Goal: Task Accomplishment & Management: Manage account settings

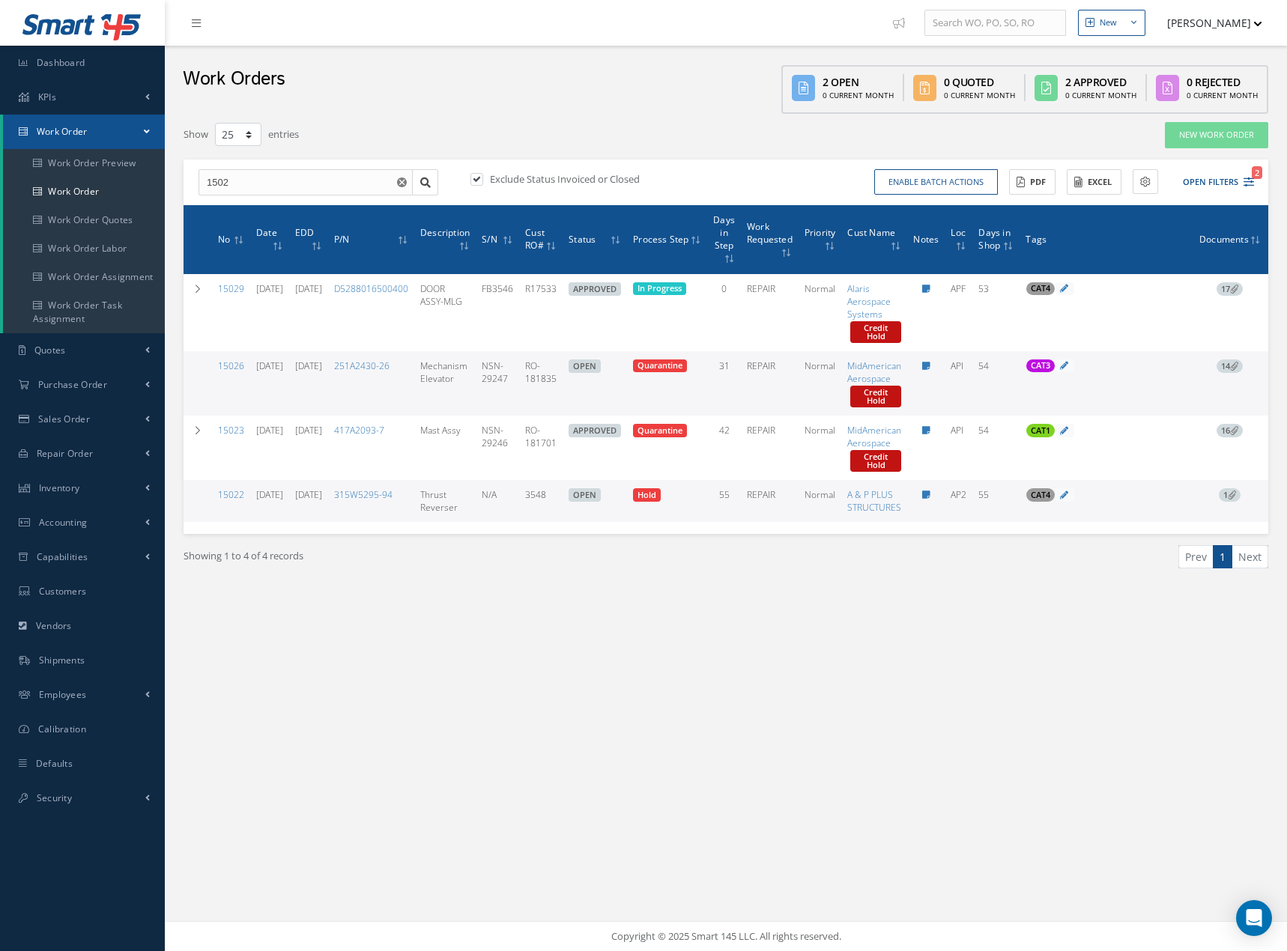
select select "25"
click at [1254, 186] on div "Enable batch actions Update Work Orders Close Work Orders ACTIONS Receive Payme…" at bounding box center [992, 182] width 532 height 26
click at [1248, 183] on icon "2" at bounding box center [1248, 182] width 10 height 10
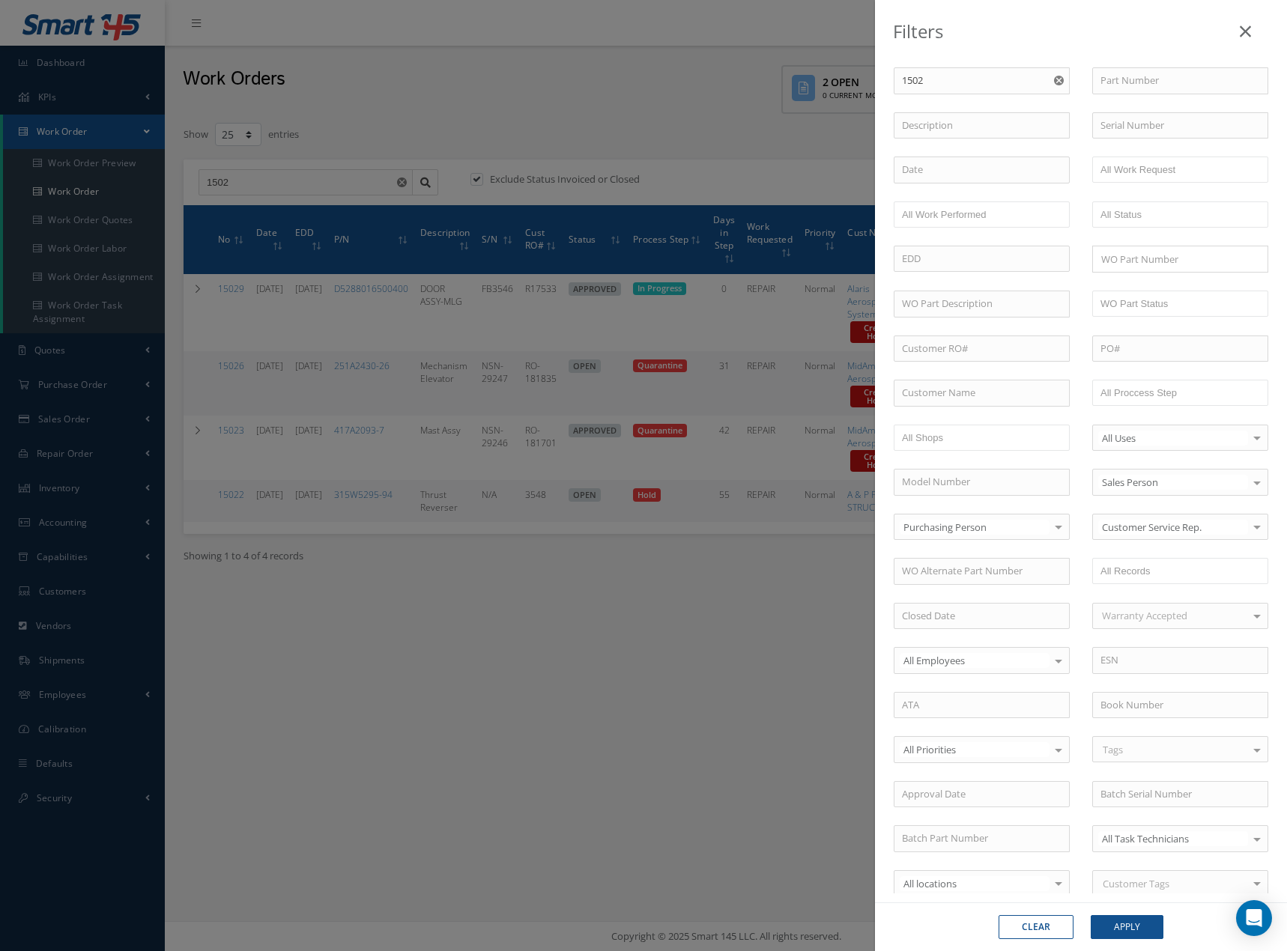
click at [1054, 79] on use "Reset" at bounding box center [1059, 81] width 10 height 10
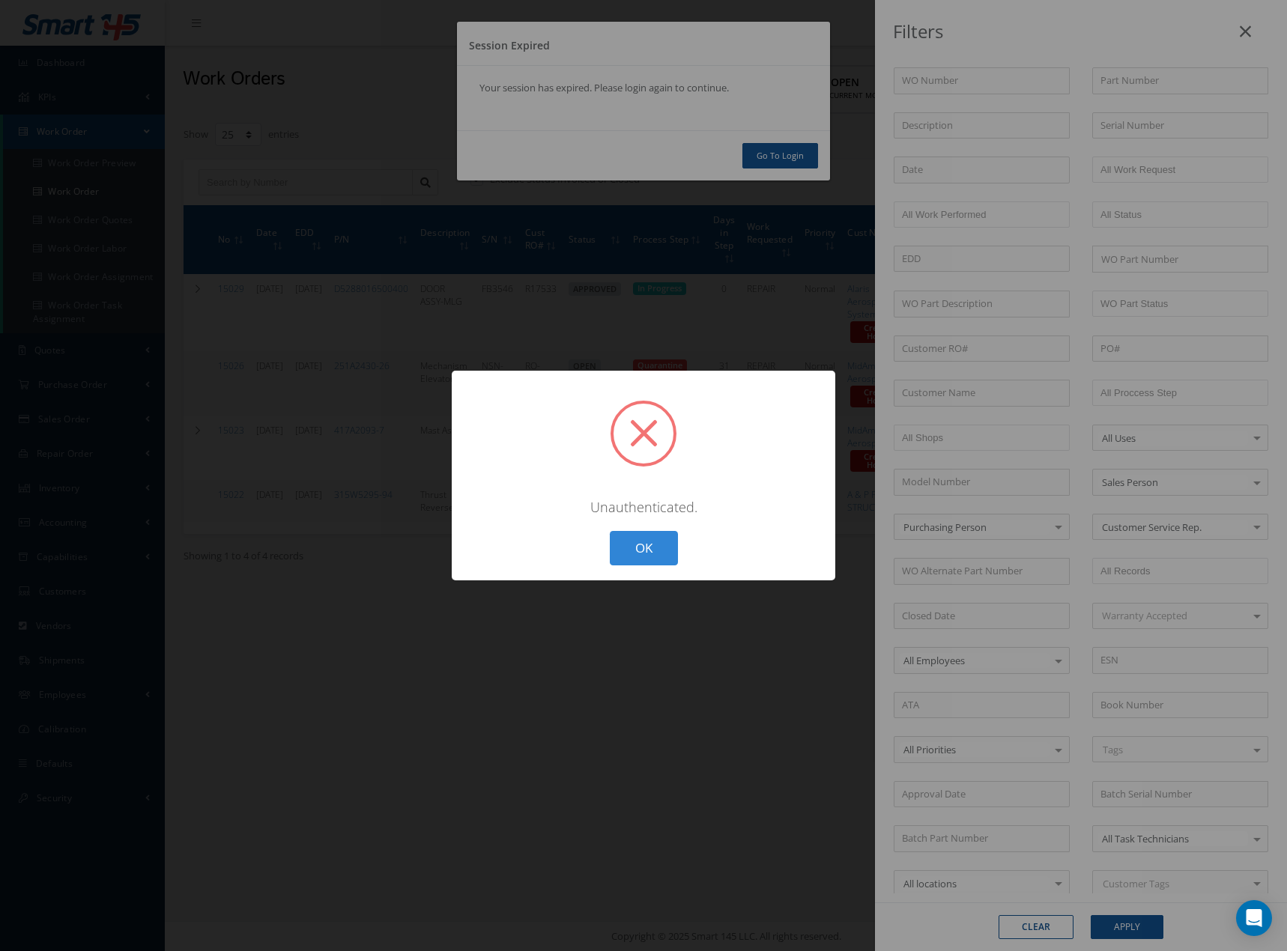
click at [651, 538] on button "OK" at bounding box center [644, 548] width 68 height 35
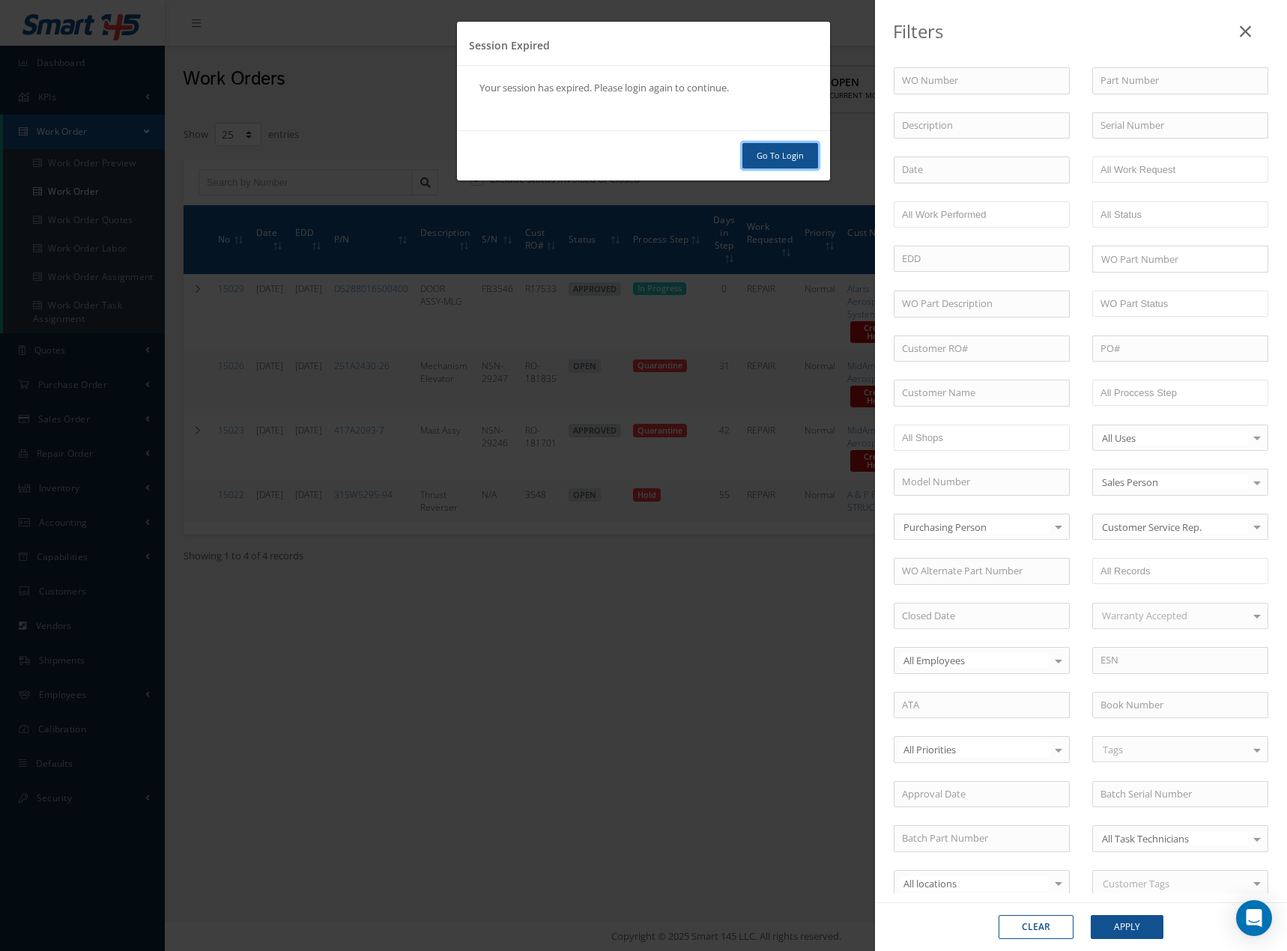
click at [783, 153] on link "Go To Login" at bounding box center [780, 156] width 76 height 26
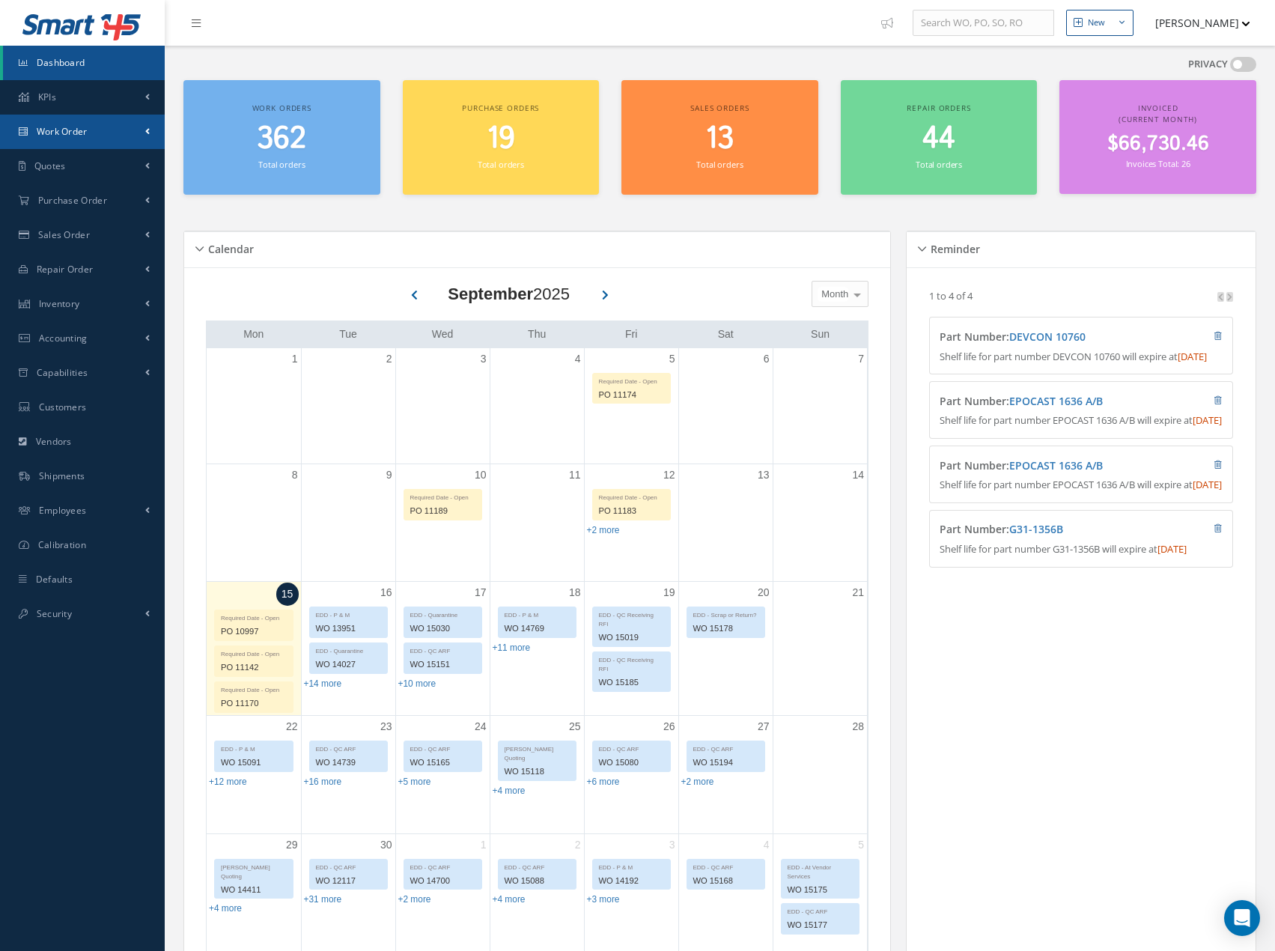
click at [63, 119] on link "Work Order" at bounding box center [82, 132] width 165 height 34
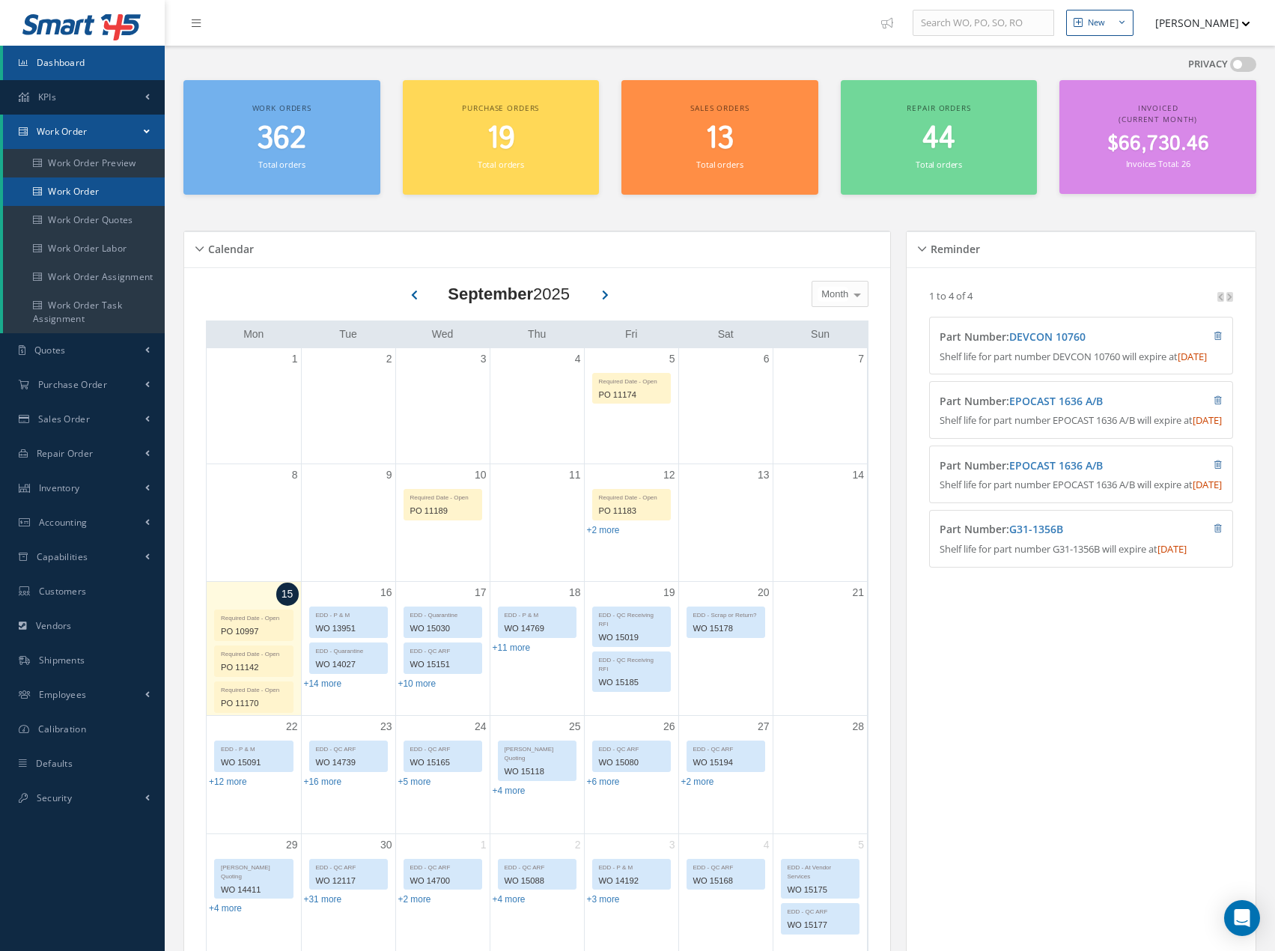
click at [86, 189] on link "Work Order" at bounding box center [84, 191] width 162 height 28
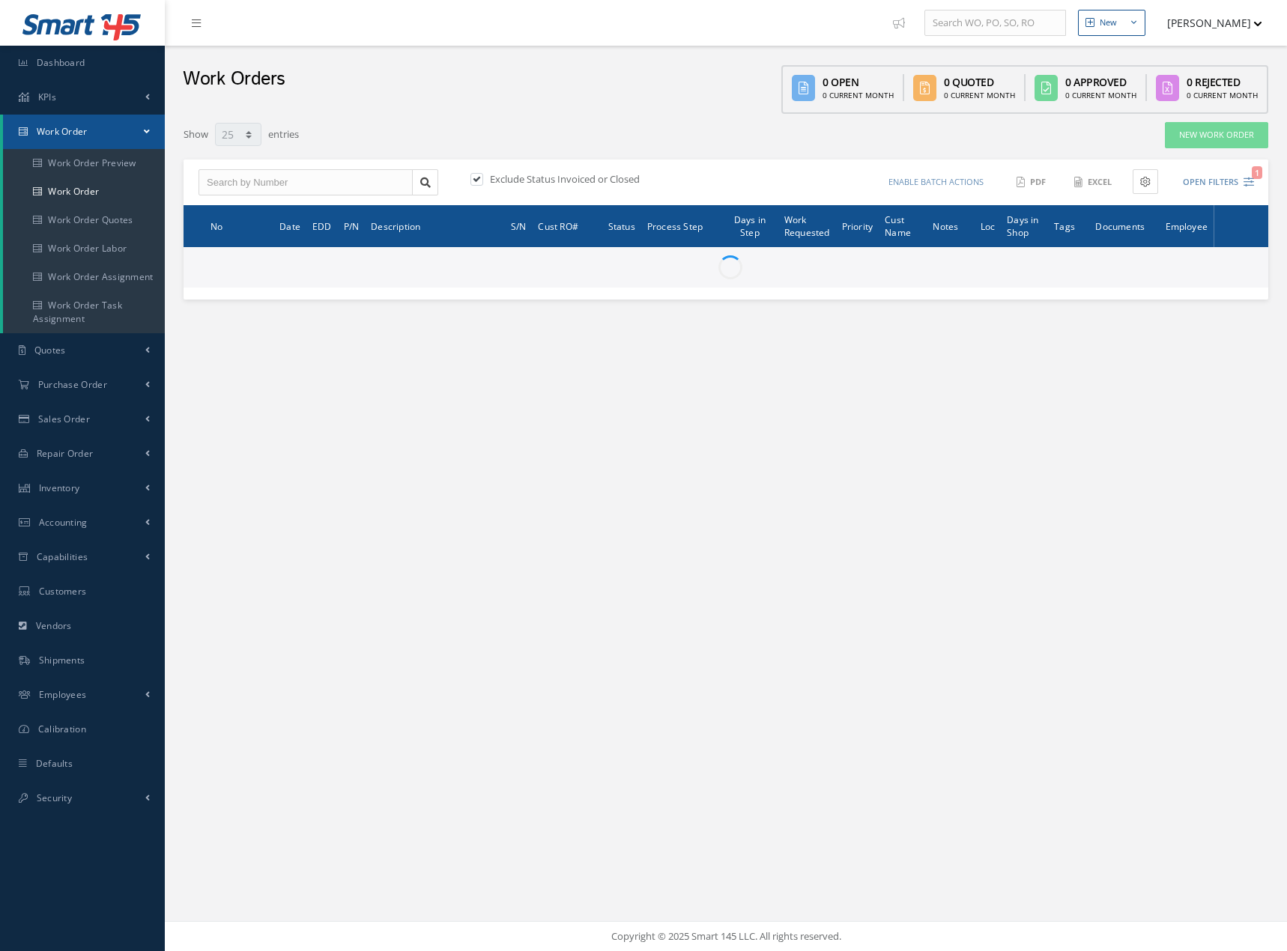
select select "25"
type input "All Work Request"
type input "All Work Performed"
type input "All Status"
type input "WO Part Status"
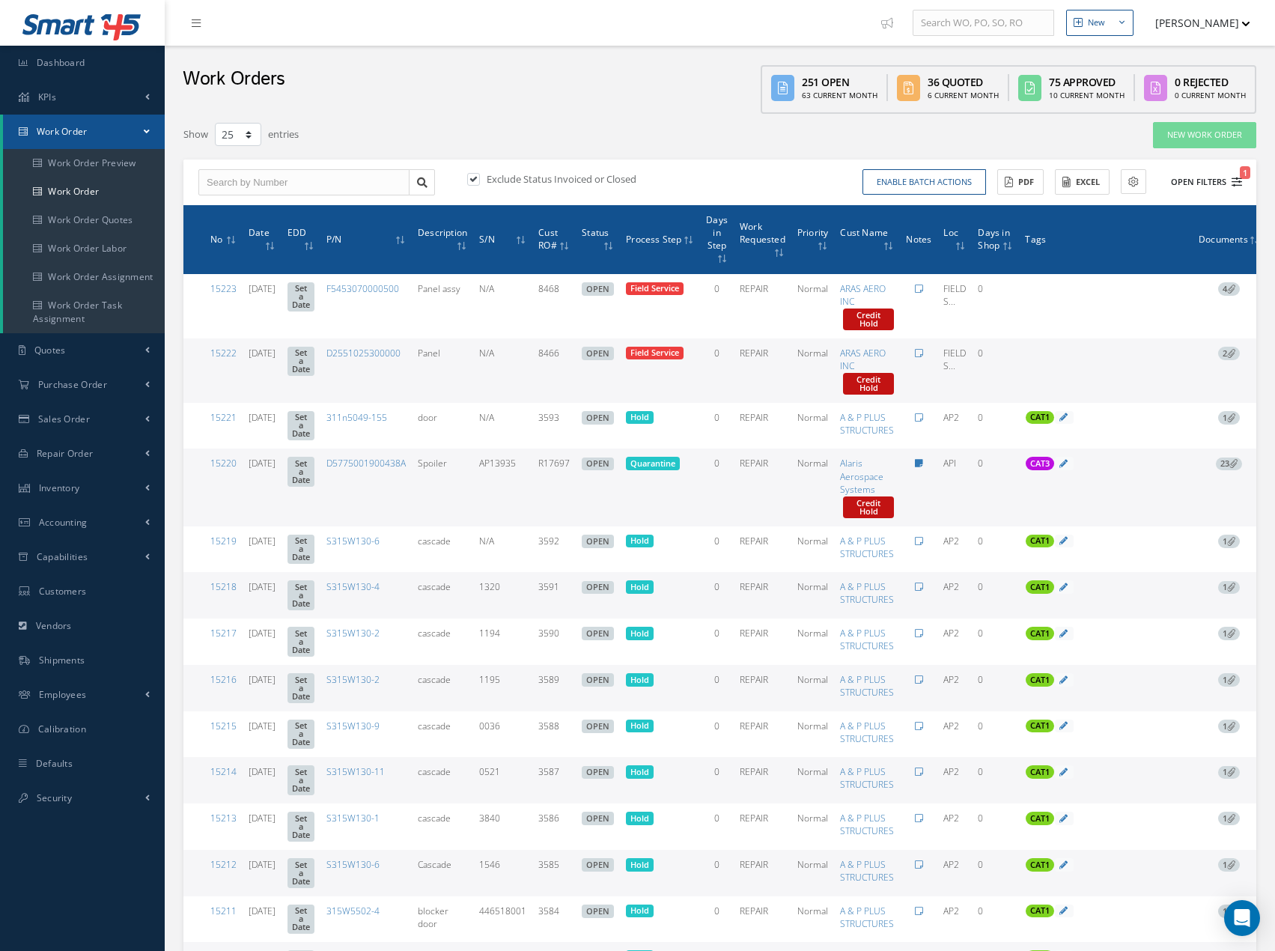
click at [1231, 181] on button "Open Filters 1" at bounding box center [1200, 182] width 85 height 25
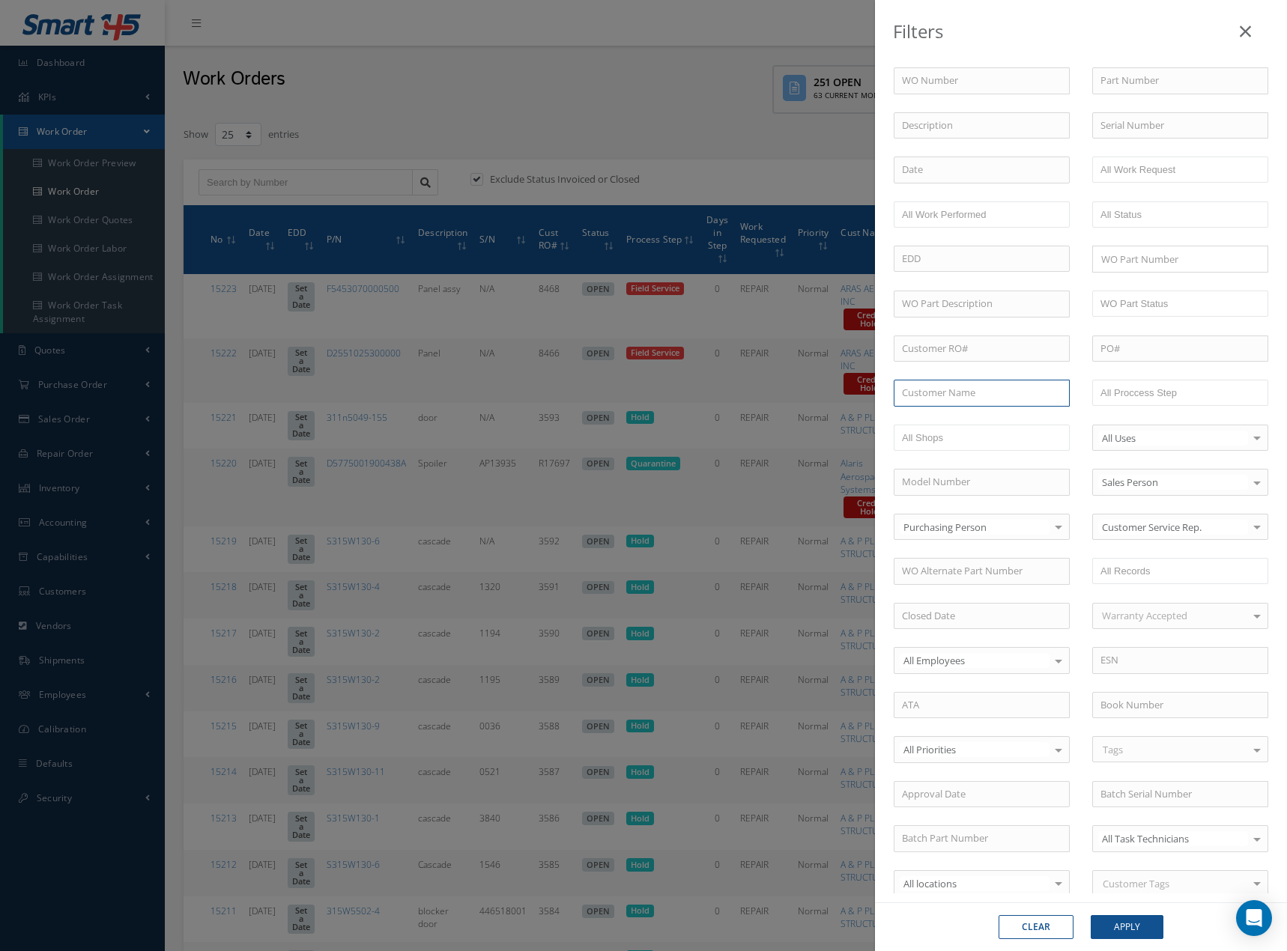
click at [979, 390] on input "text" at bounding box center [981, 393] width 176 height 27
click at [979, 421] on div "Aermotiv Group" at bounding box center [982, 420] width 160 height 15
type input "Aermotiv Group"
click at [1127, 930] on button "Apply" at bounding box center [1126, 927] width 73 height 24
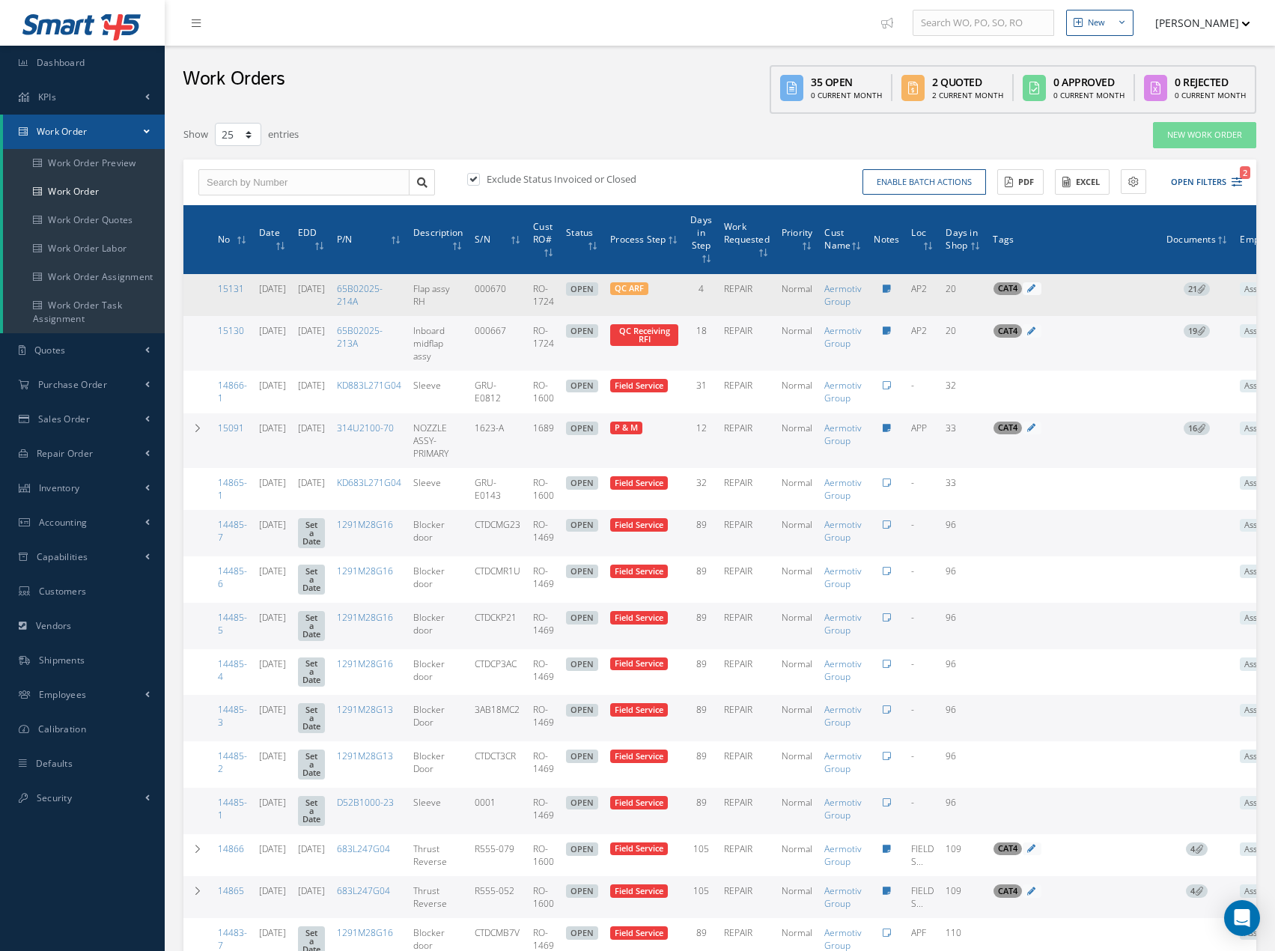
click at [1210, 288] on span "21" at bounding box center [1197, 288] width 26 height 13
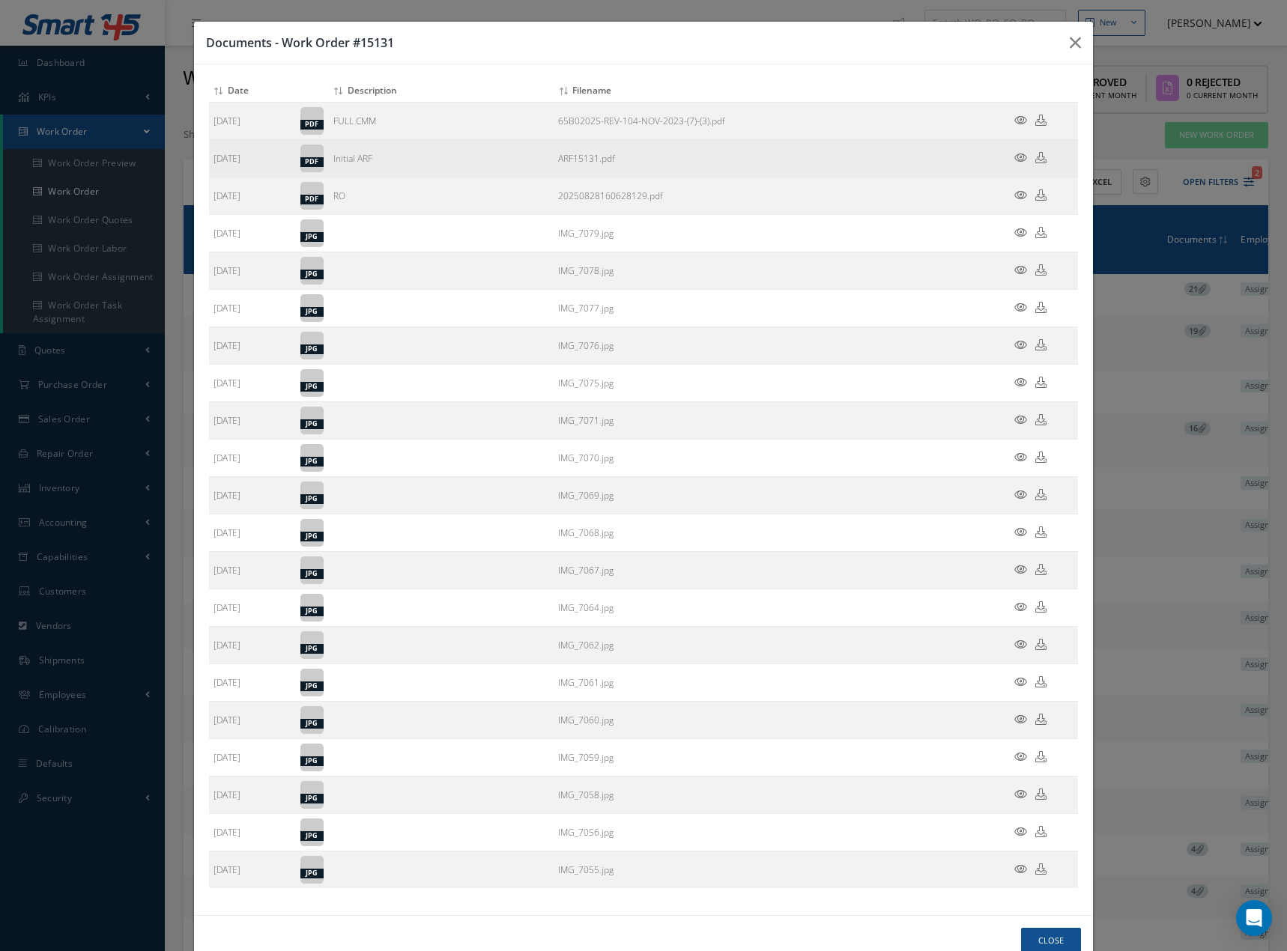
click at [1014, 161] on icon at bounding box center [1020, 157] width 13 height 11
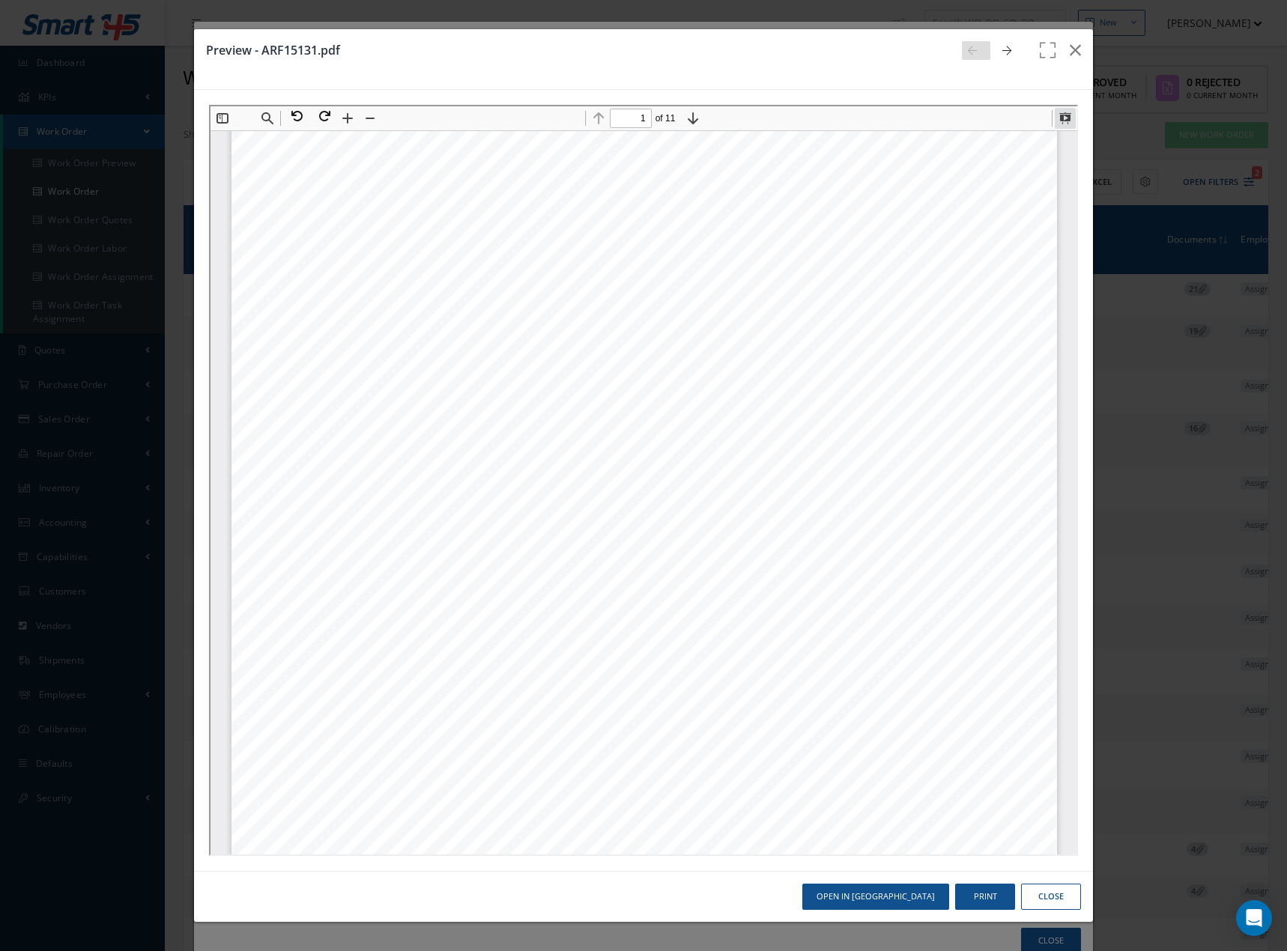
drag, startPoint x: 1060, startPoint y: 120, endPoint x: 1874, endPoint y: 322, distance: 838.0
click at [1060, 121] on button at bounding box center [1062, 116] width 21 height 21
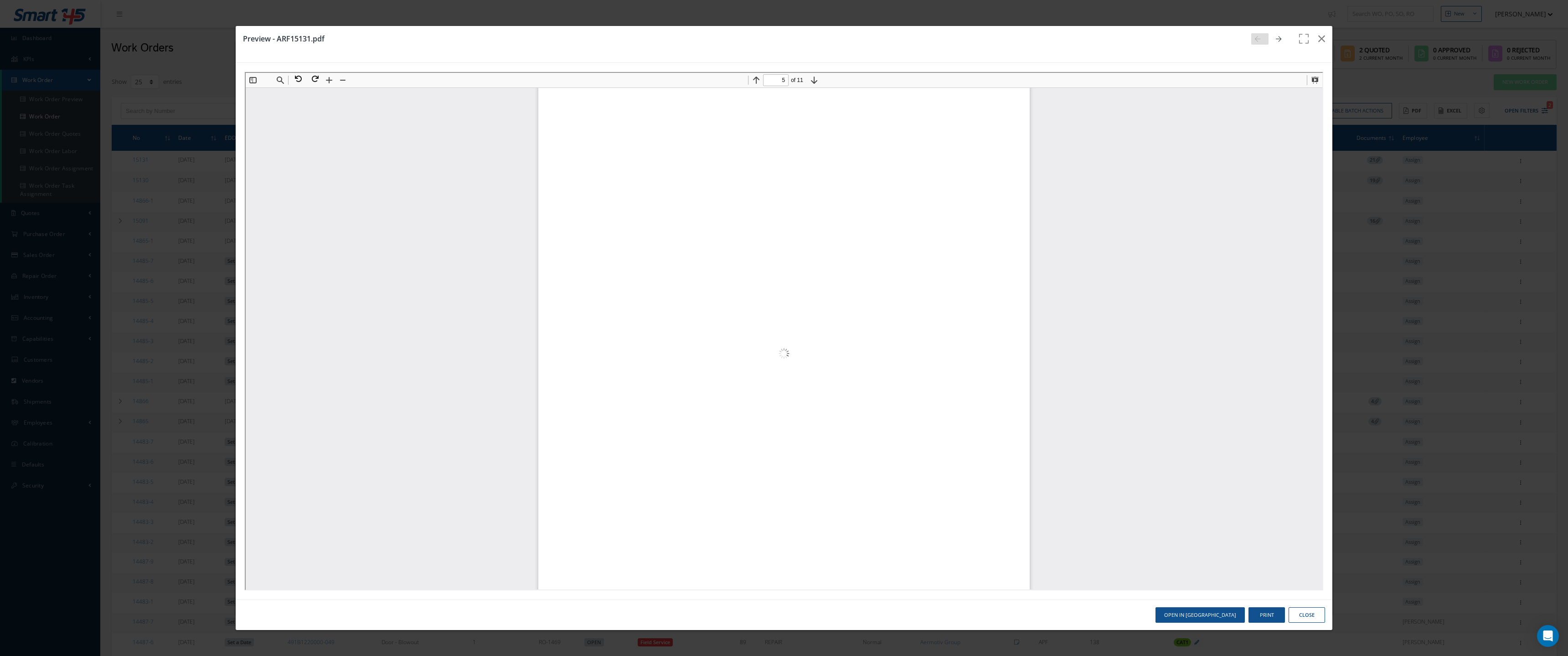
scroll to position [8892, 0]
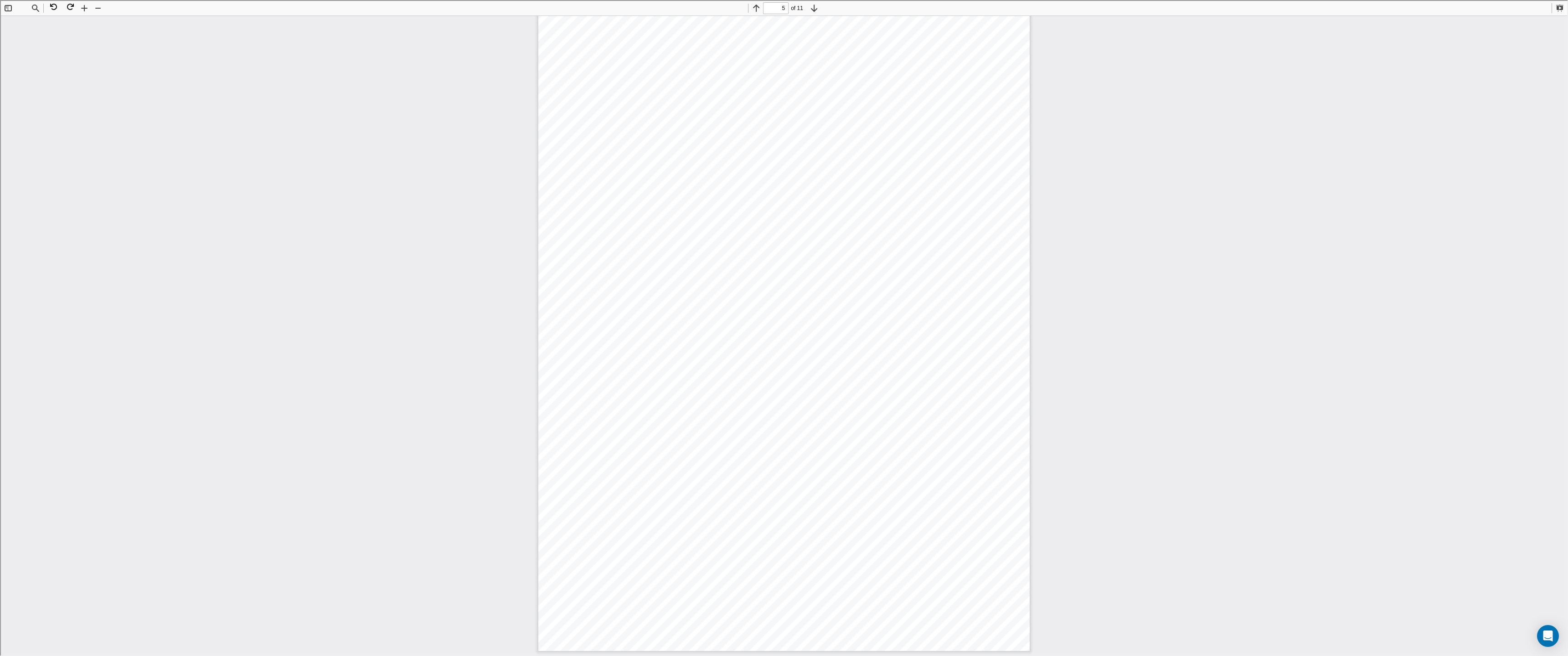
type input "4"
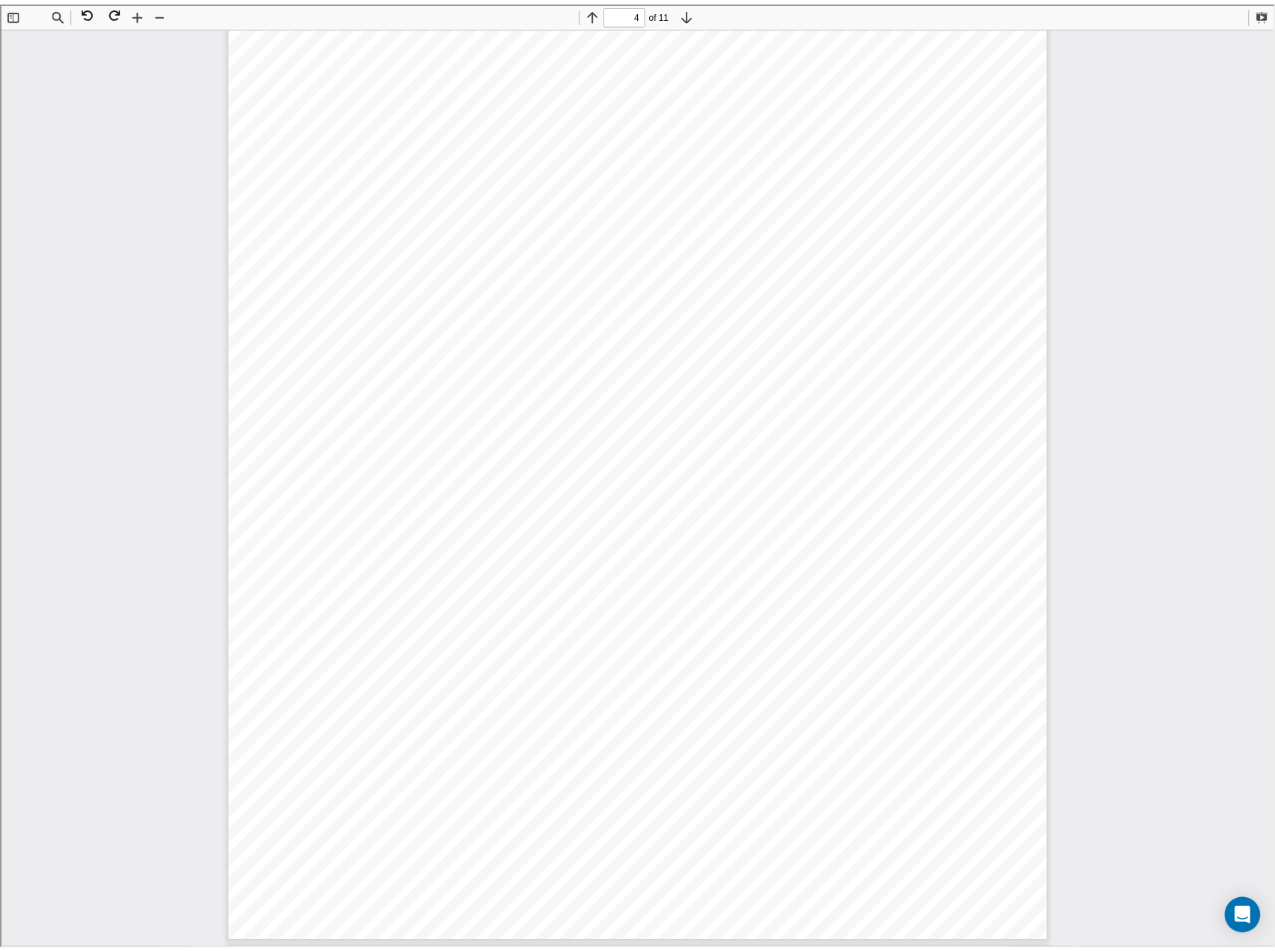
scroll to position [3557, 0]
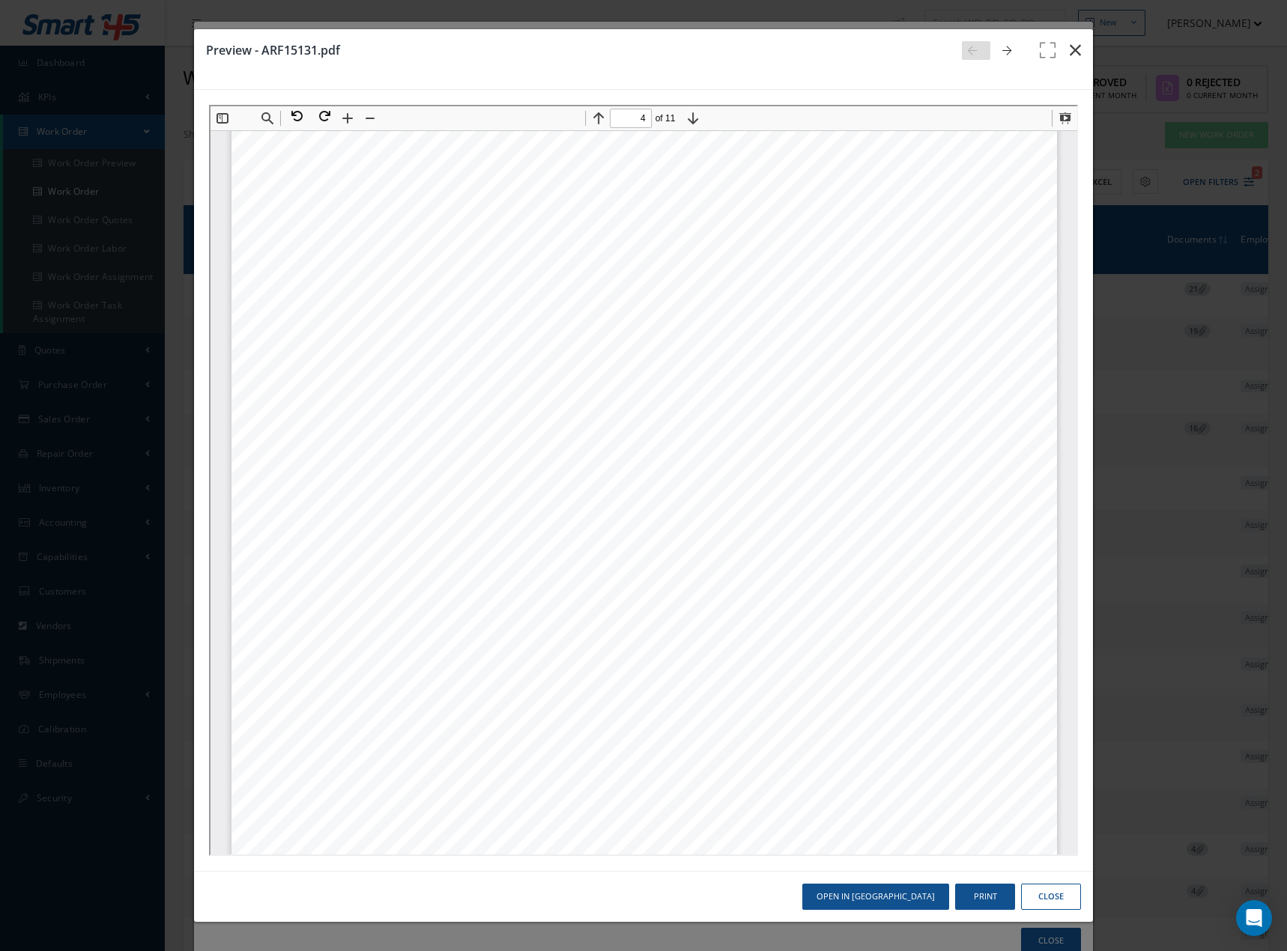
click at [1081, 49] on icon "button" at bounding box center [1074, 50] width 11 height 18
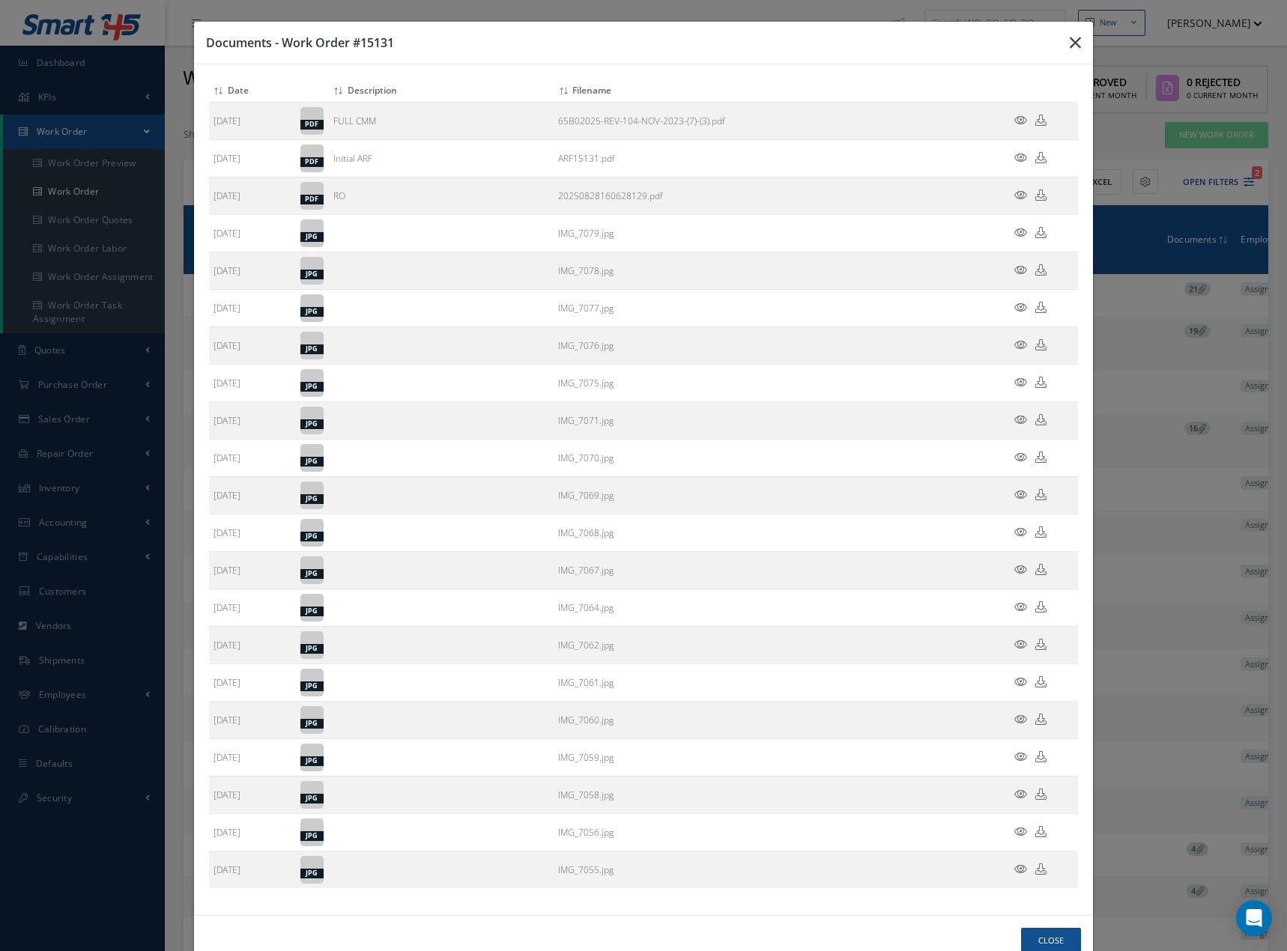
click at [1069, 41] on icon "button" at bounding box center [1074, 43] width 11 height 18
